Goal: Task Accomplishment & Management: Manage account settings

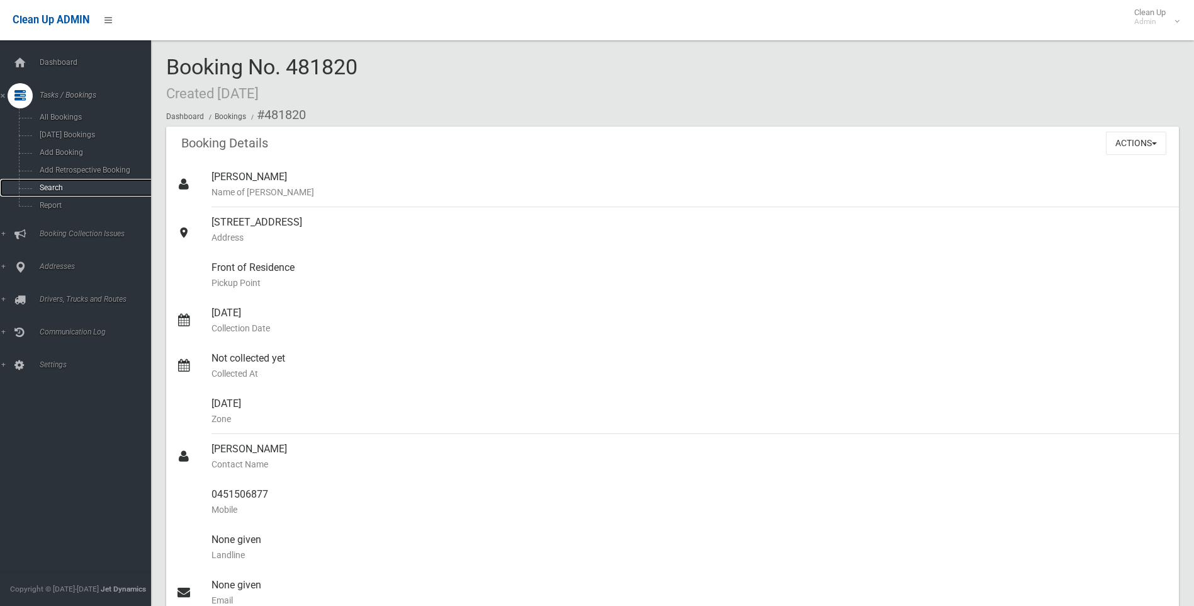
click at [59, 183] on link "Search" at bounding box center [80, 188] width 161 height 18
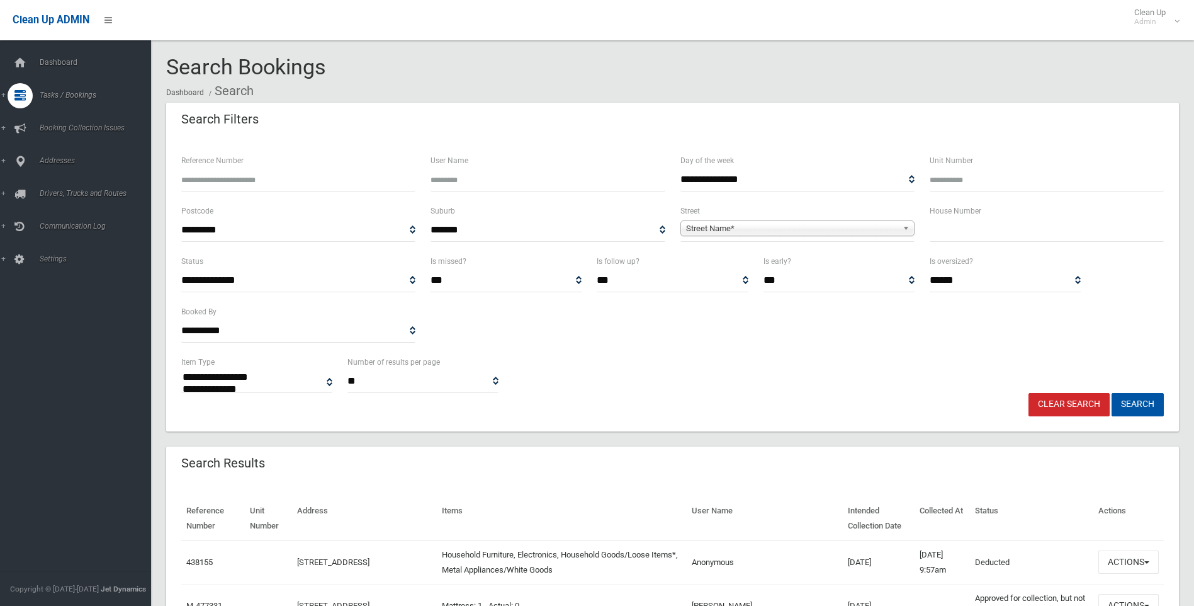
select select
click at [219, 177] on input "Reference Number" at bounding box center [298, 179] width 234 height 23
type input "******"
click at [1112, 393] on button "Search" at bounding box center [1138, 404] width 52 height 23
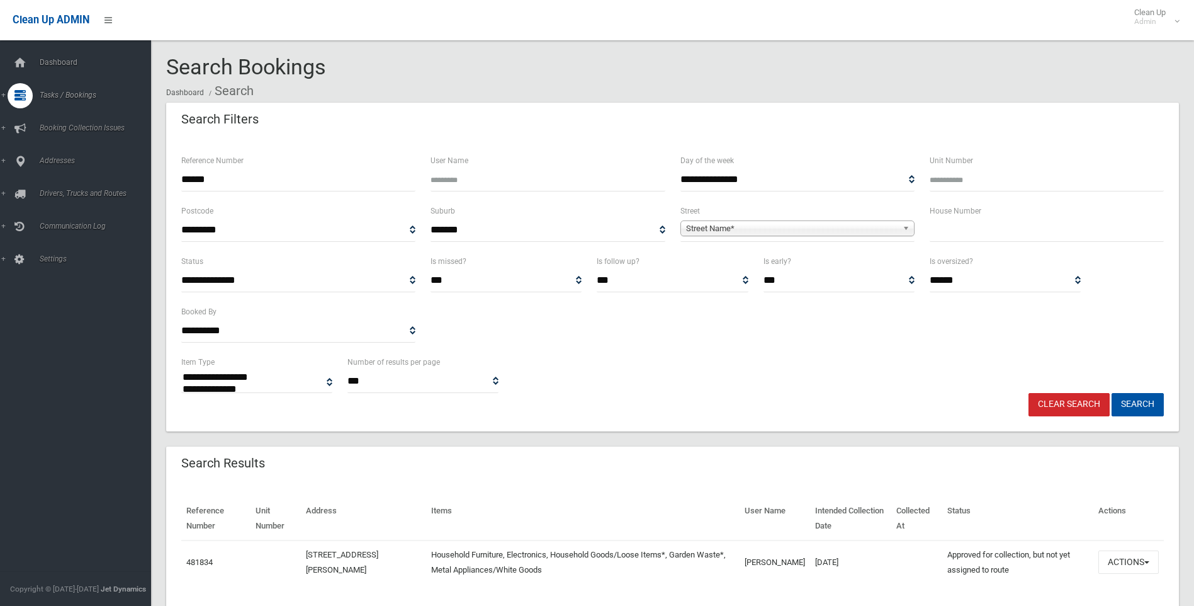
select select
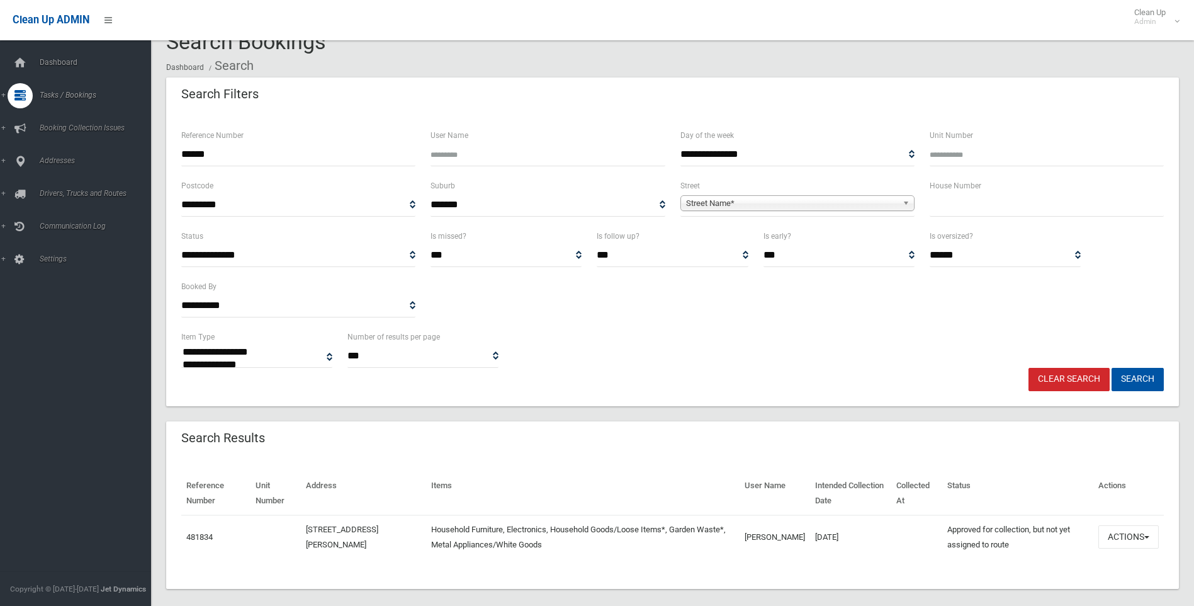
scroll to position [38, 0]
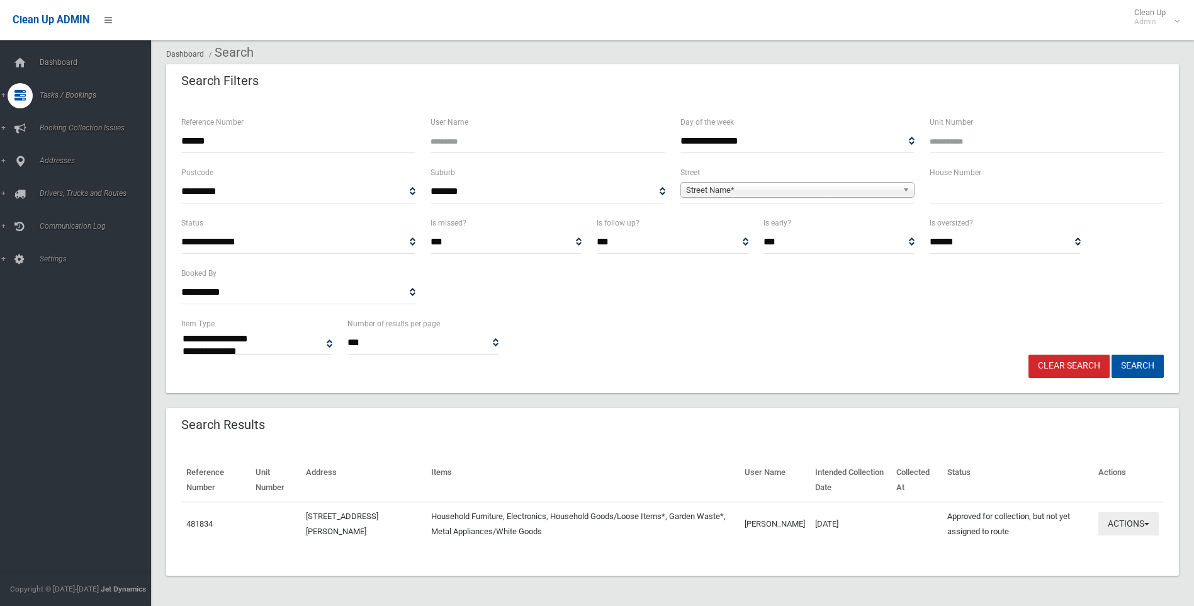
click at [1149, 523] on span "button" at bounding box center [1147, 524] width 5 height 3
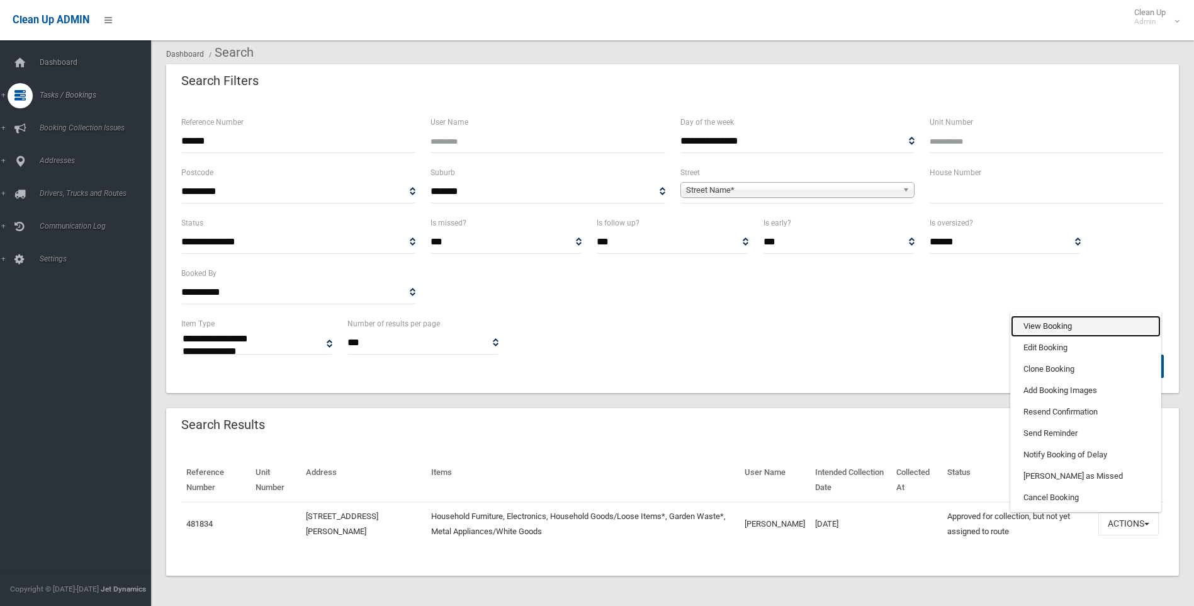
click at [1045, 322] on link "View Booking" at bounding box center [1086, 325] width 150 height 21
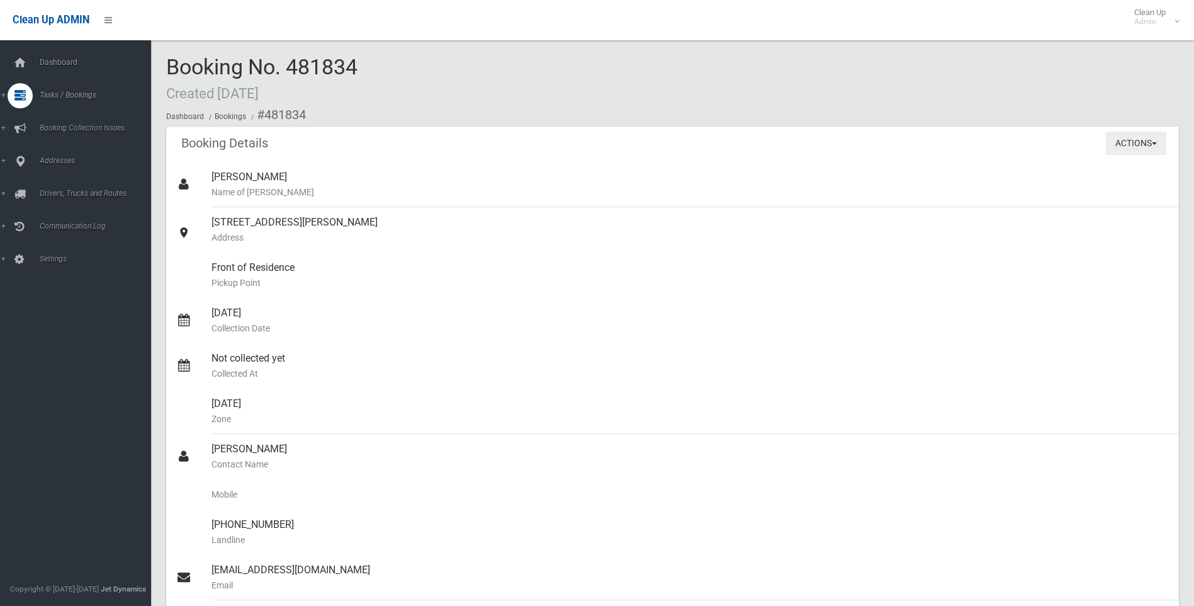
click at [1152, 140] on button "Actions" at bounding box center [1136, 143] width 60 height 23
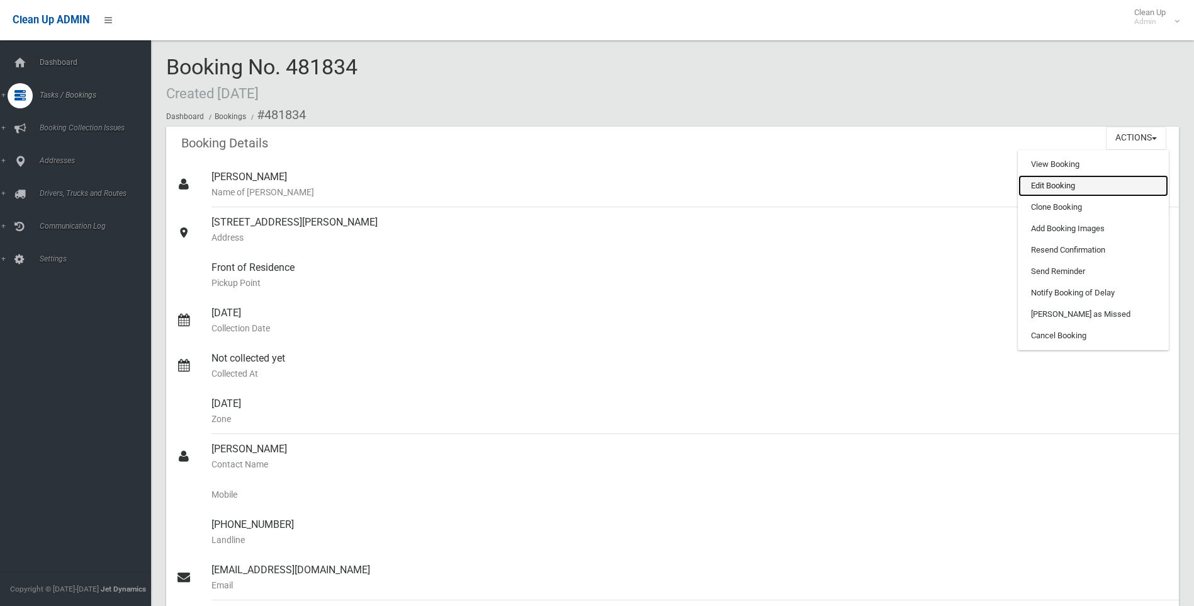
click at [1058, 184] on link "Edit Booking" at bounding box center [1094, 185] width 150 height 21
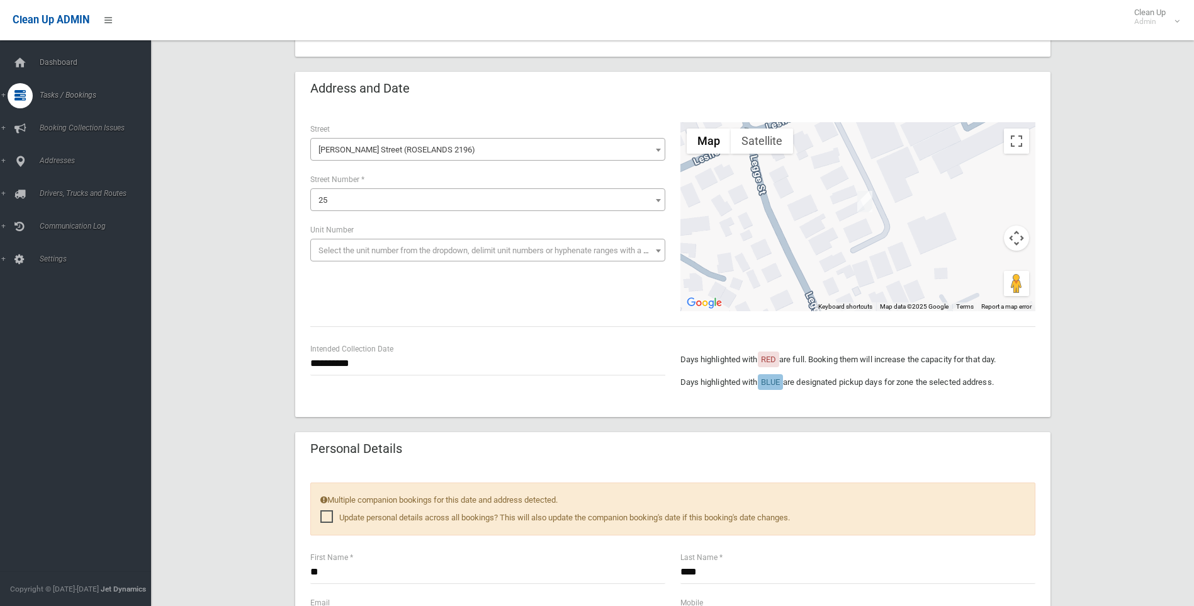
scroll to position [315, 0]
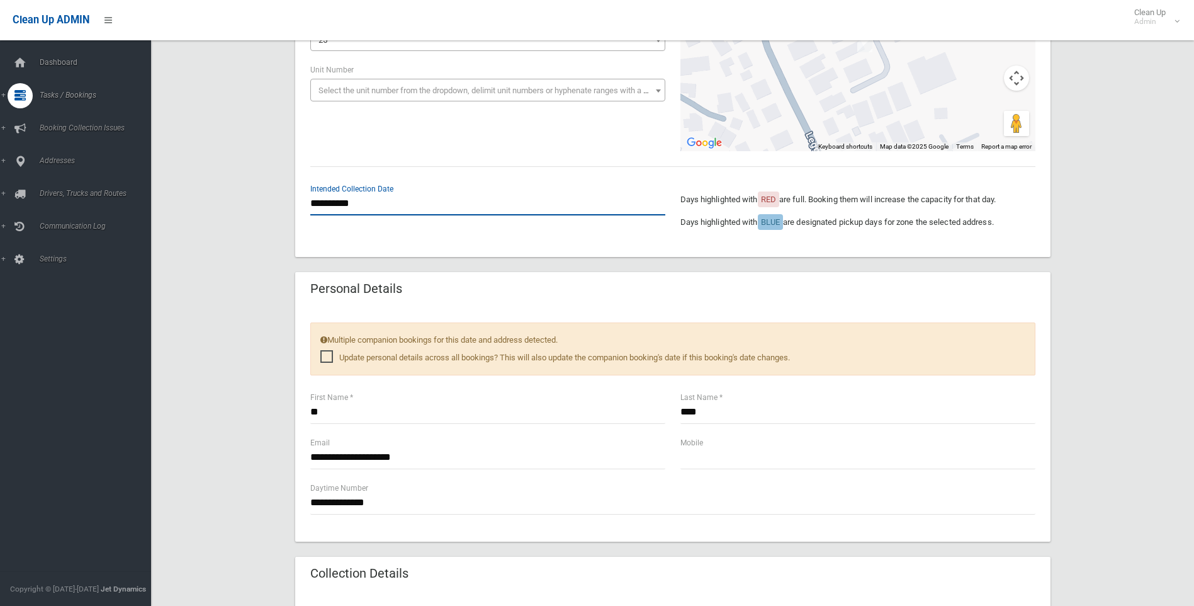
click at [349, 206] on input "**********" at bounding box center [487, 203] width 355 height 23
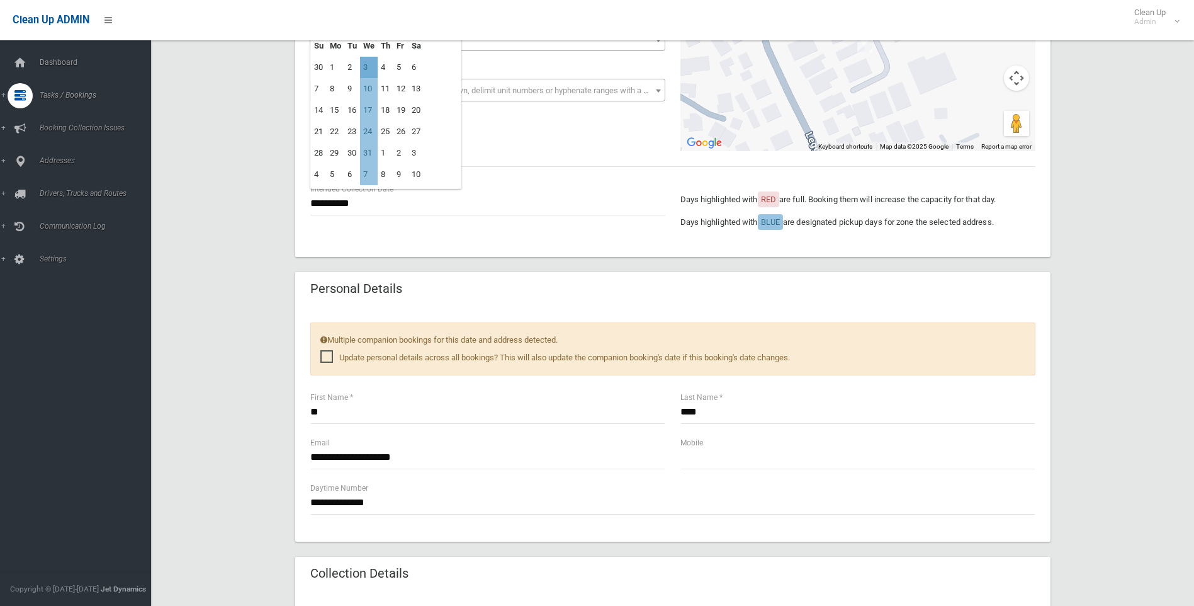
click at [367, 64] on td "3" at bounding box center [369, 67] width 18 height 21
type input "**********"
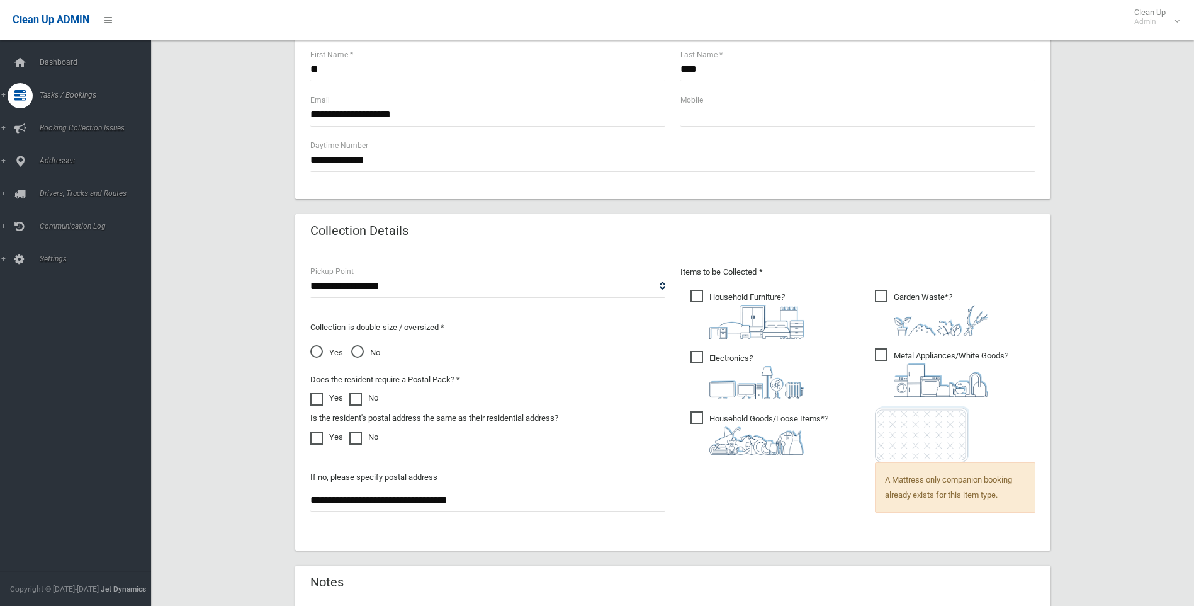
scroll to position [844, 0]
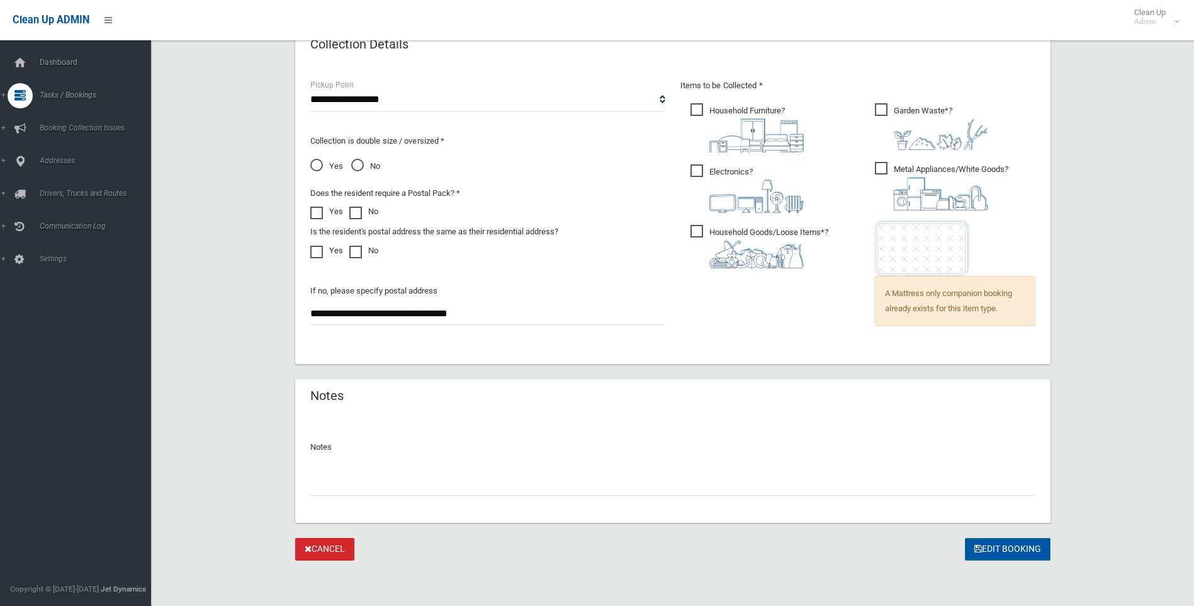
click at [992, 546] on button "Edit Booking" at bounding box center [1008, 549] width 86 height 23
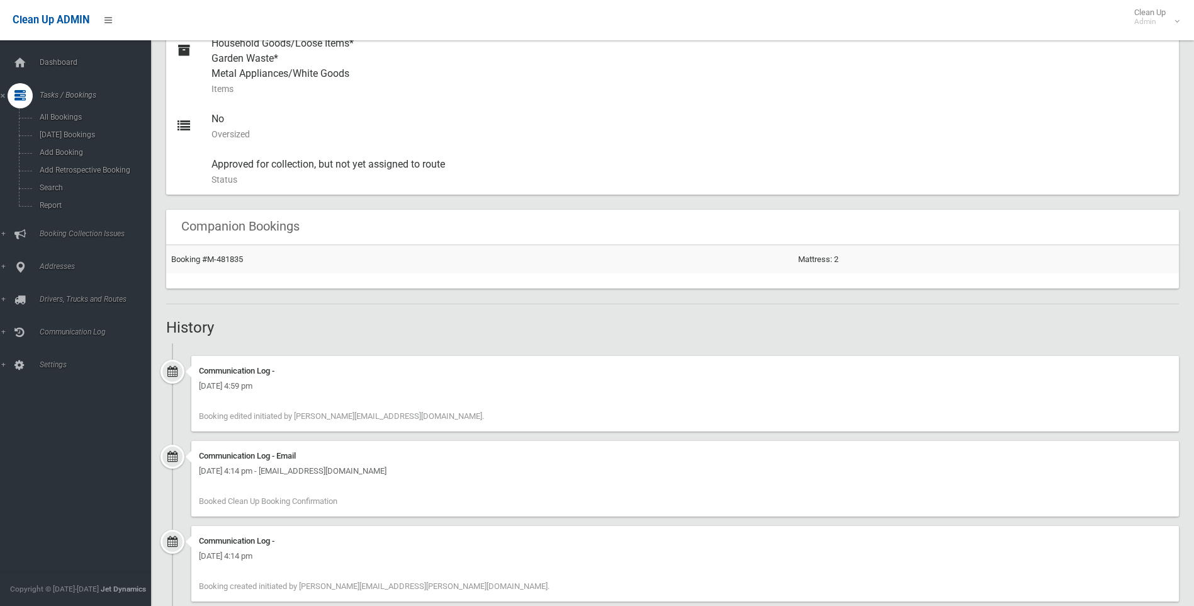
scroll to position [630, 0]
